Goal: Information Seeking & Learning: Find specific fact

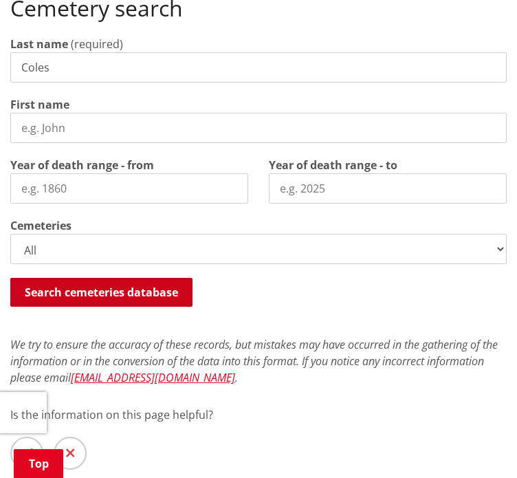
scroll to position [275, 0]
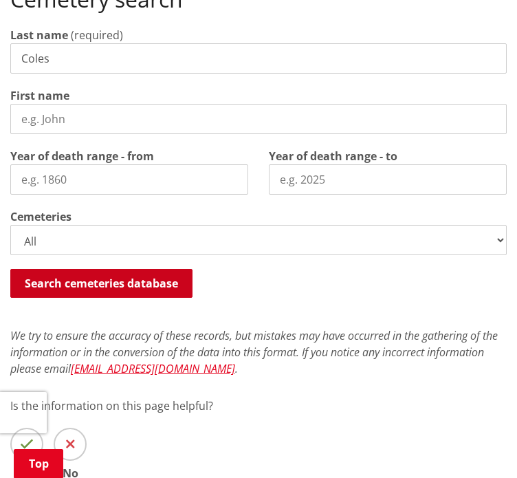
type input "Coles"
click at [81, 280] on button "Search cemeteries database" at bounding box center [101, 283] width 182 height 29
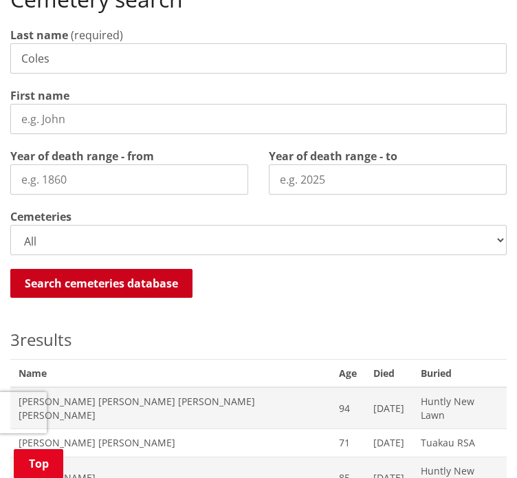
scroll to position [601, 0]
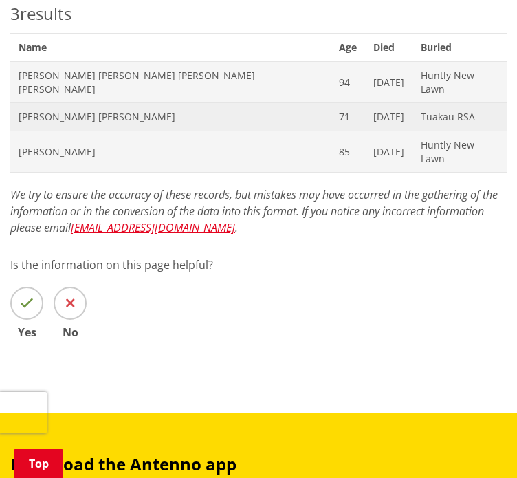
click at [61, 110] on span "Leo John Coles" at bounding box center [171, 117] width 304 height 14
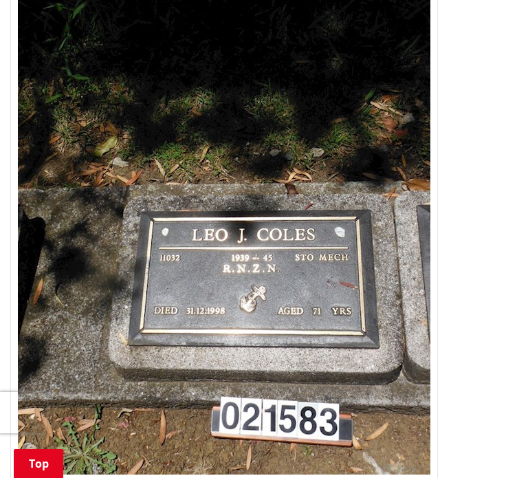
scroll to position [688, 0]
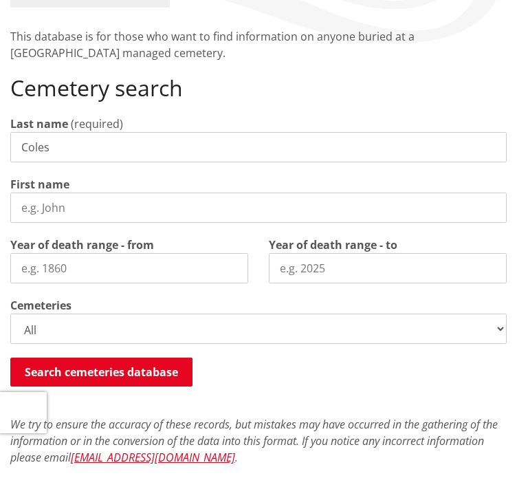
scroll to position [206, 0]
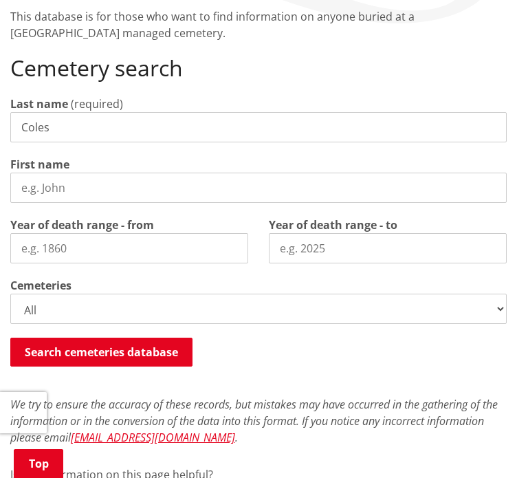
click at [83, 177] on input "First name" at bounding box center [258, 188] width 497 height 30
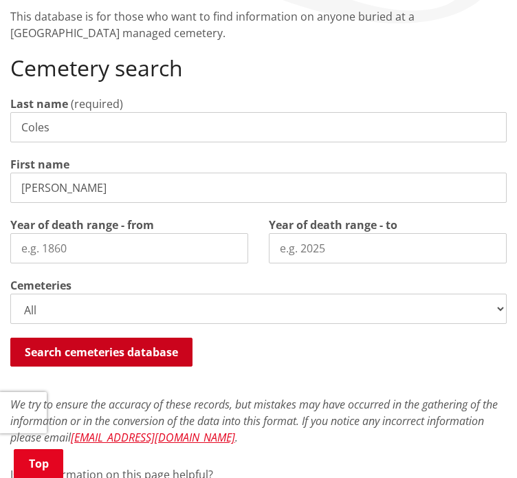
type input "Leo"
click at [56, 354] on button "Search cemeteries database" at bounding box center [101, 352] width 182 height 29
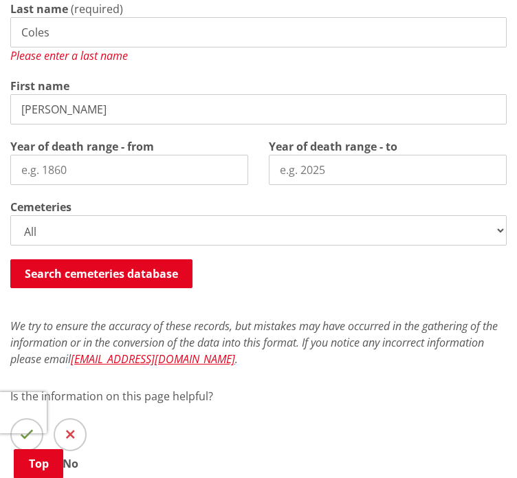
click at [63, 30] on input "Coles" at bounding box center [258, 32] width 497 height 30
drag, startPoint x: 63, startPoint y: 30, endPoint x: -6, endPoint y: 19, distance: 69.0
type input "Coles"
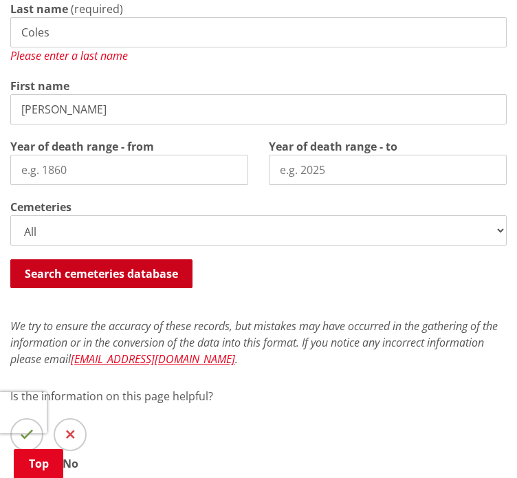
click at [91, 278] on button "Search cemeteries database" at bounding box center [101, 273] width 182 height 29
click at [86, 272] on button "Search cemeteries database" at bounding box center [101, 273] width 182 height 29
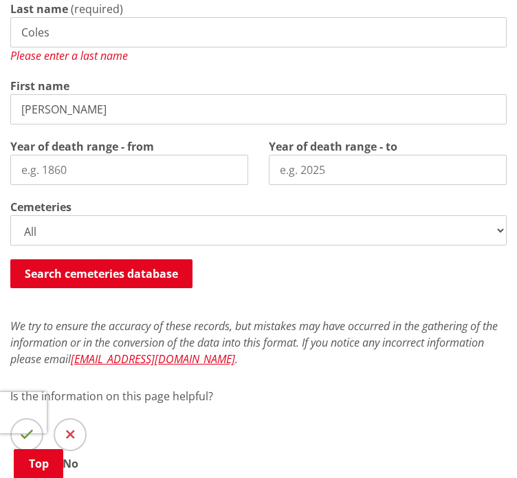
scroll to position [0, 0]
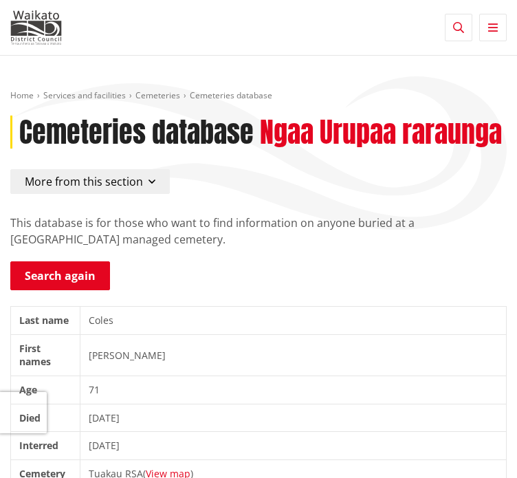
click at [151, 183] on icon "button" at bounding box center [152, 181] width 7 height 11
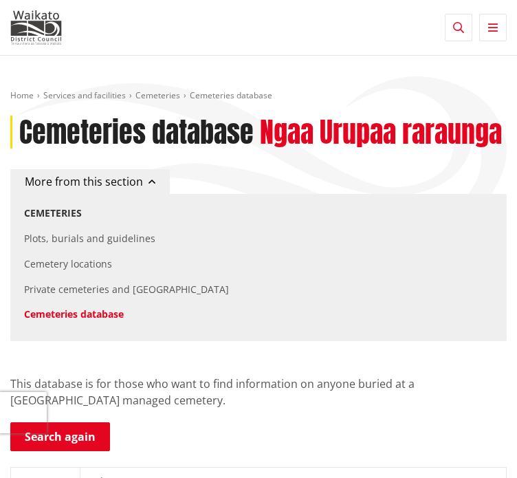
click at [151, 183] on icon "button" at bounding box center [152, 181] width 7 height 11
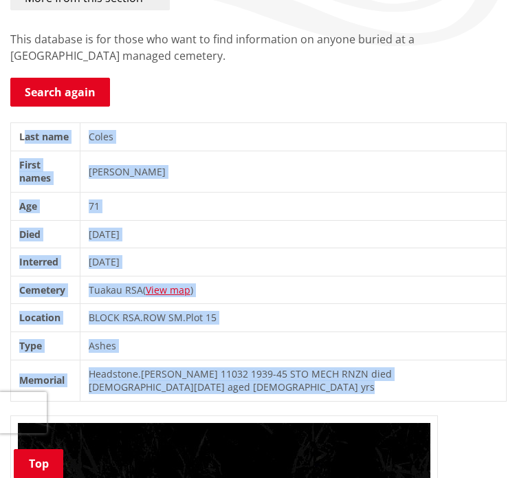
scroll to position [206, 0]
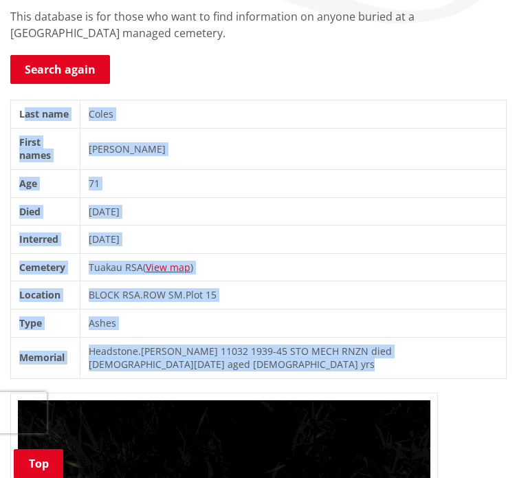
drag, startPoint x: 22, startPoint y: 319, endPoint x: 189, endPoint y: 380, distance: 178.1
copy div "ast name Coles First names Leo John Age 71 Died 31/12/1998 Interred 21/05/1999 …"
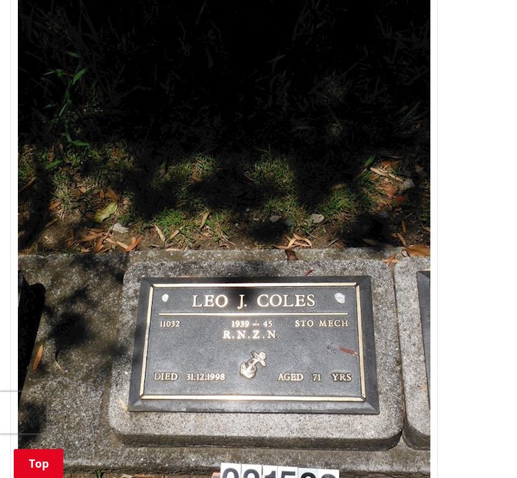
scroll to position [619, 0]
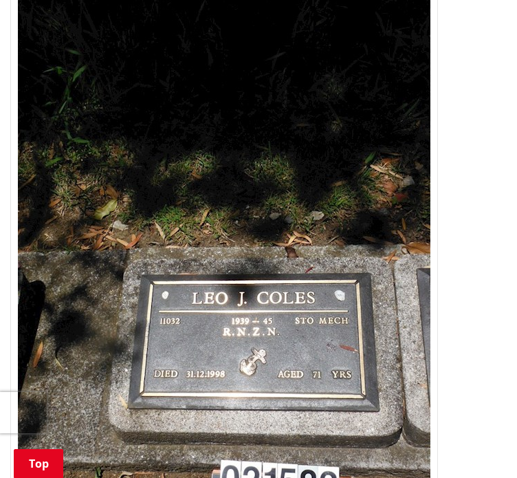
click at [214, 224] on img at bounding box center [224, 263] width 428 height 566
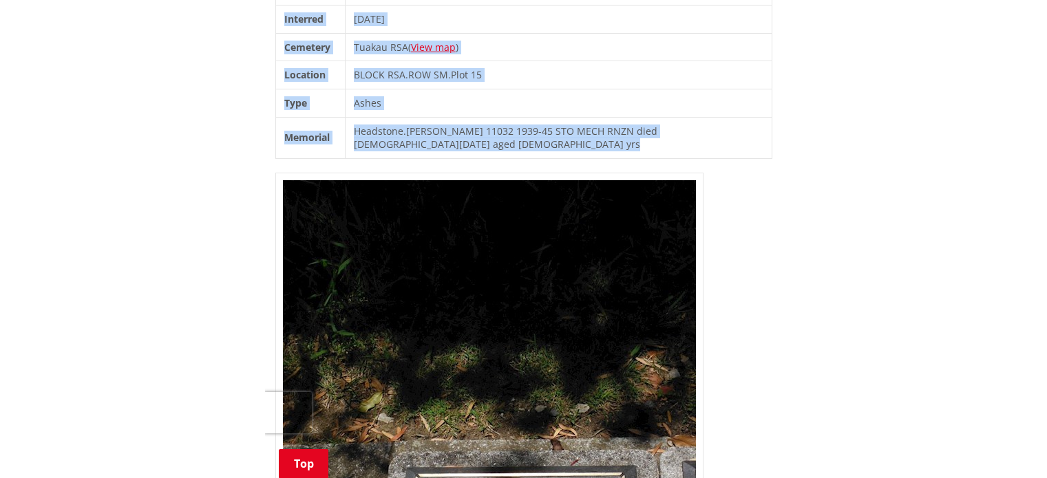
scroll to position [413, 0]
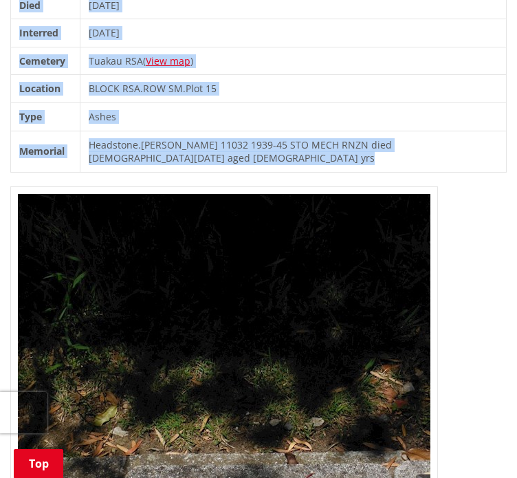
drag, startPoint x: 205, startPoint y: 244, endPoint x: 258, endPoint y: 244, distance: 53.0
click at [258, 244] on img at bounding box center [224, 469] width 428 height 566
drag, startPoint x: 336, startPoint y: 74, endPoint x: 299, endPoint y: 167, distance: 99.8
click at [336, 75] on td "BLOCK RSA . ROW SM . Plot 15" at bounding box center [293, 89] width 427 height 28
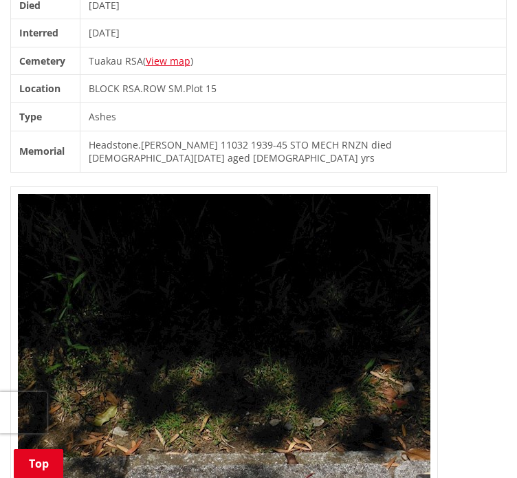
click at [228, 315] on img at bounding box center [224, 469] width 428 height 566
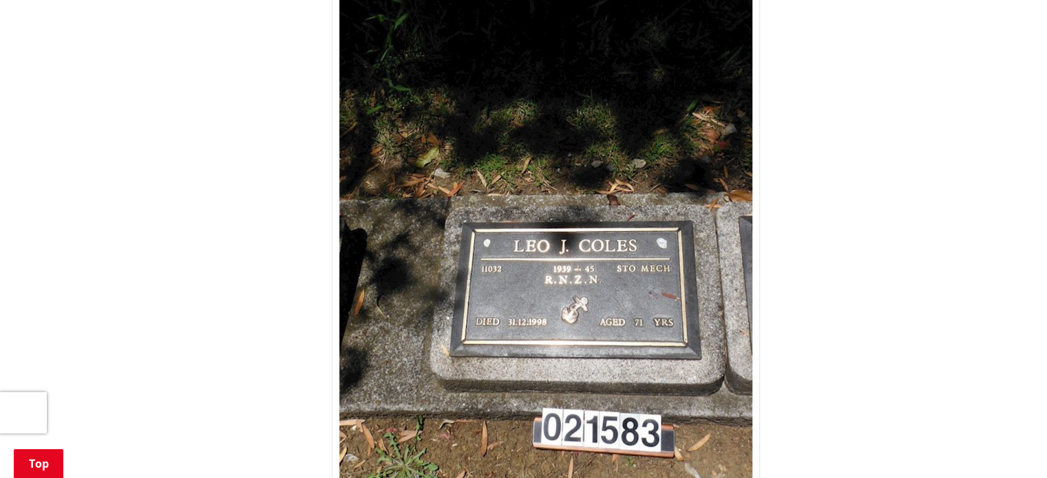
scroll to position [757, 0]
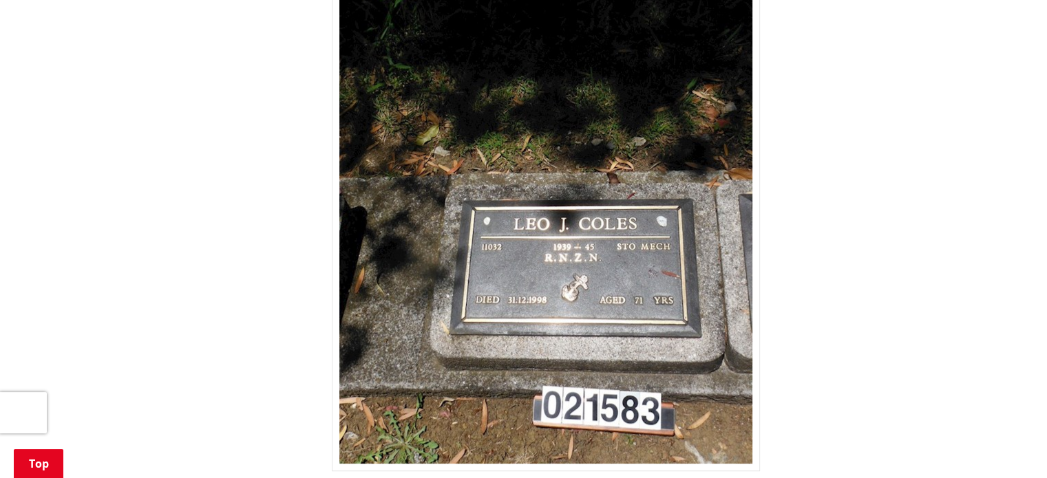
click at [517, 388] on p at bounding box center [625, 189] width 586 height 566
